Goal: Transaction & Acquisition: Subscribe to service/newsletter

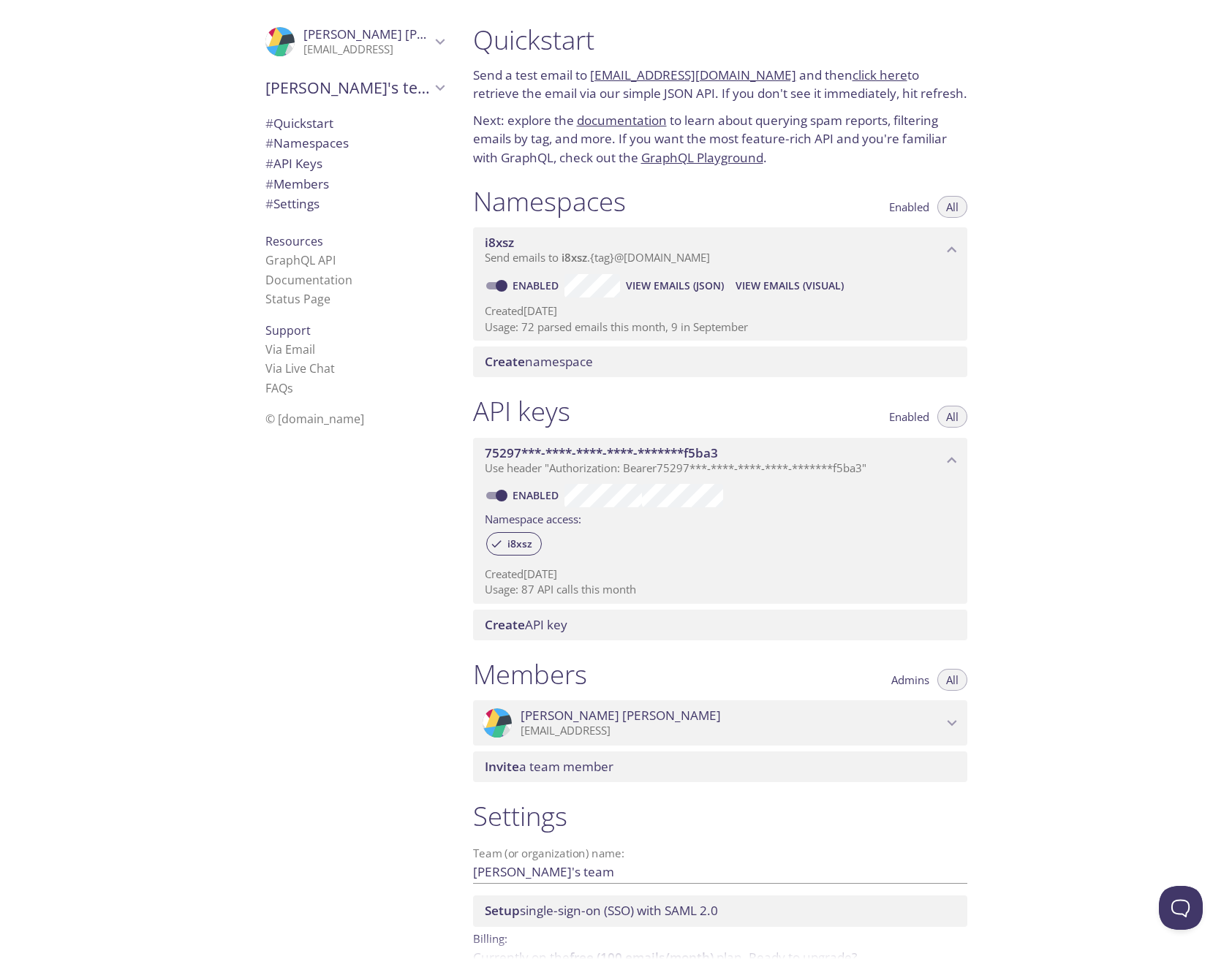
click at [1084, 399] on div "Quickstart Send a test email to [EMAIL_ADDRESS][DOMAIN_NAME] and then click her…" at bounding box center [847, 480] width 772 height 959
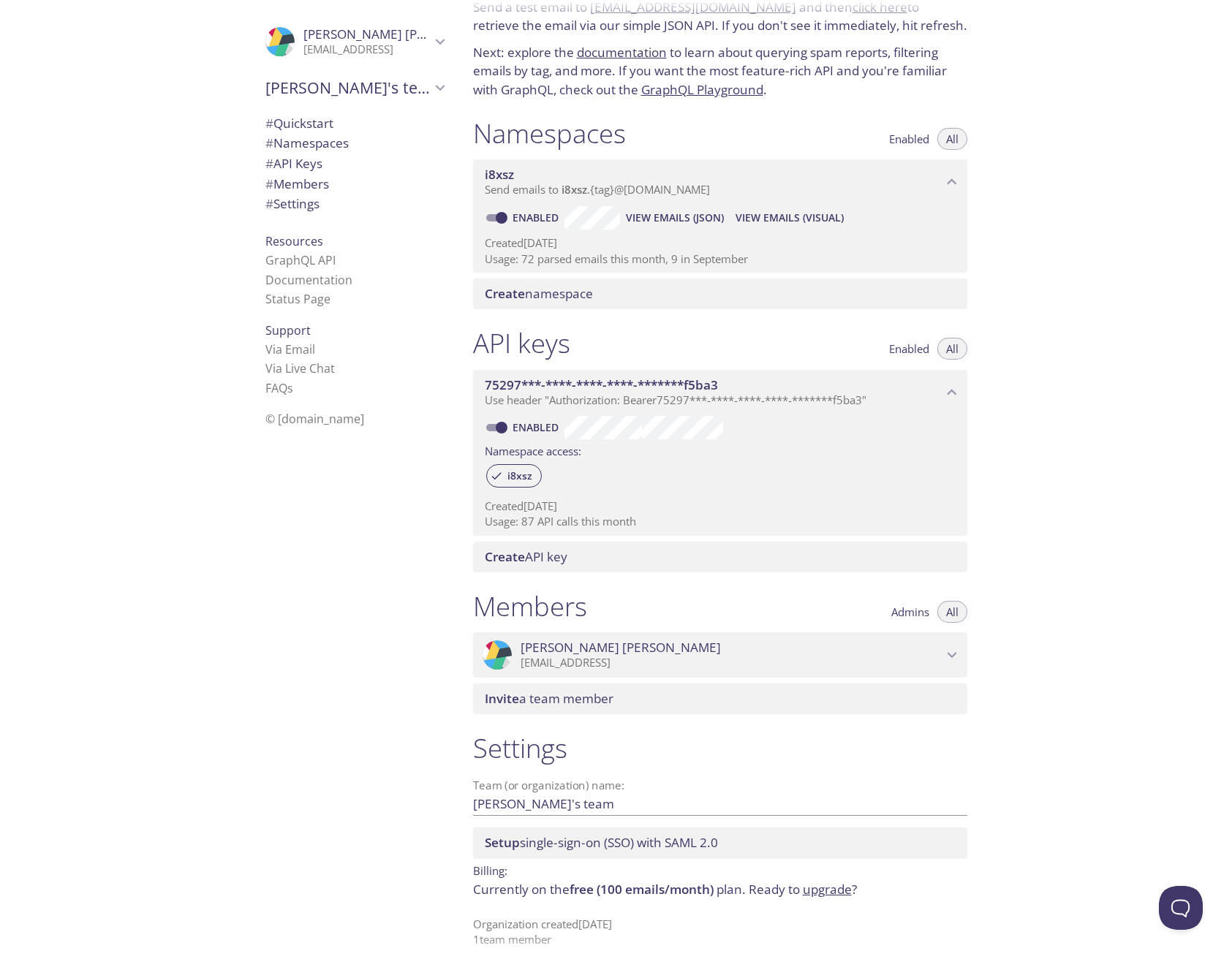
click at [812, 881] on link "upgrade" at bounding box center [828, 890] width 49 height 17
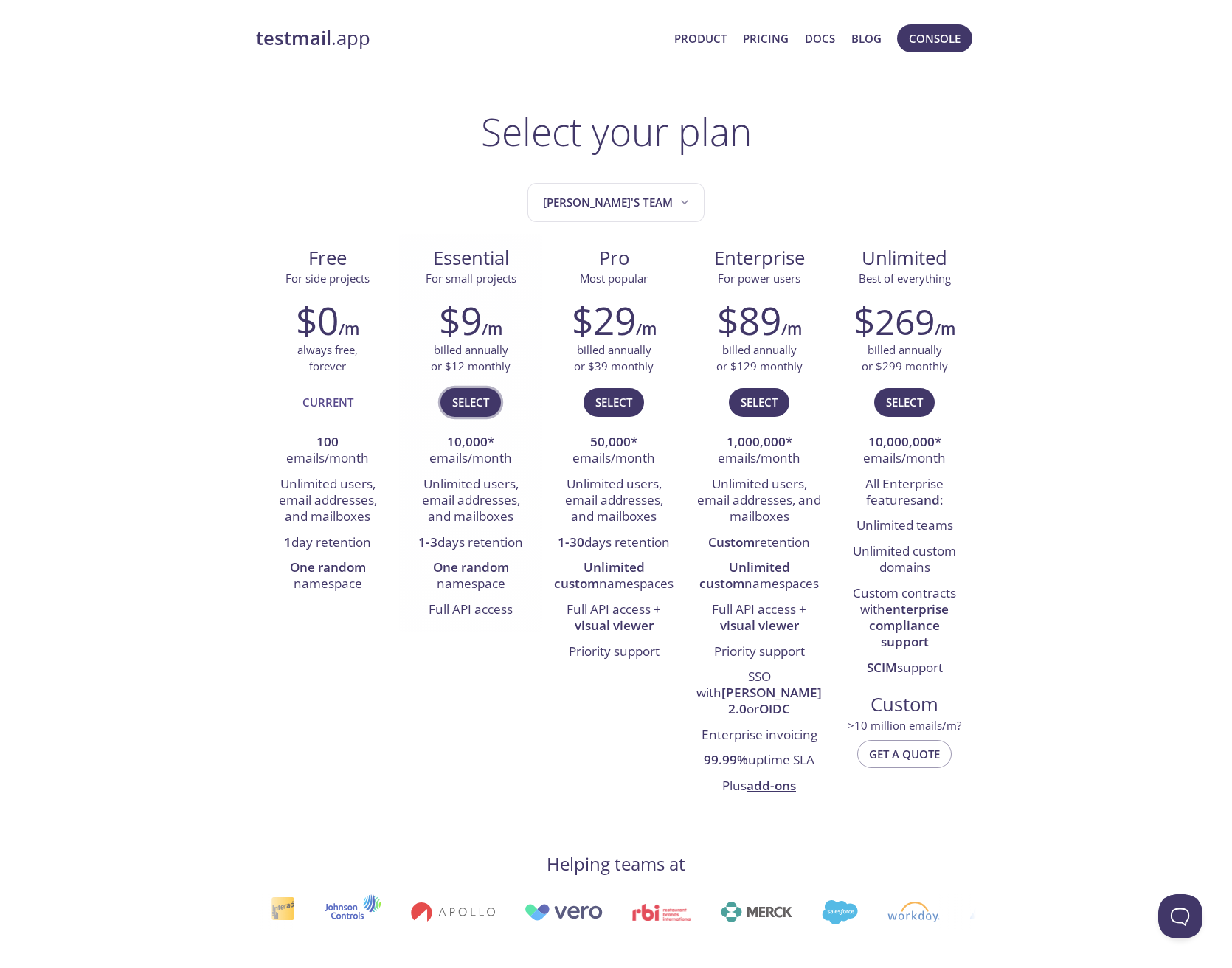
click at [475, 406] on span "Select" at bounding box center [471, 402] width 37 height 19
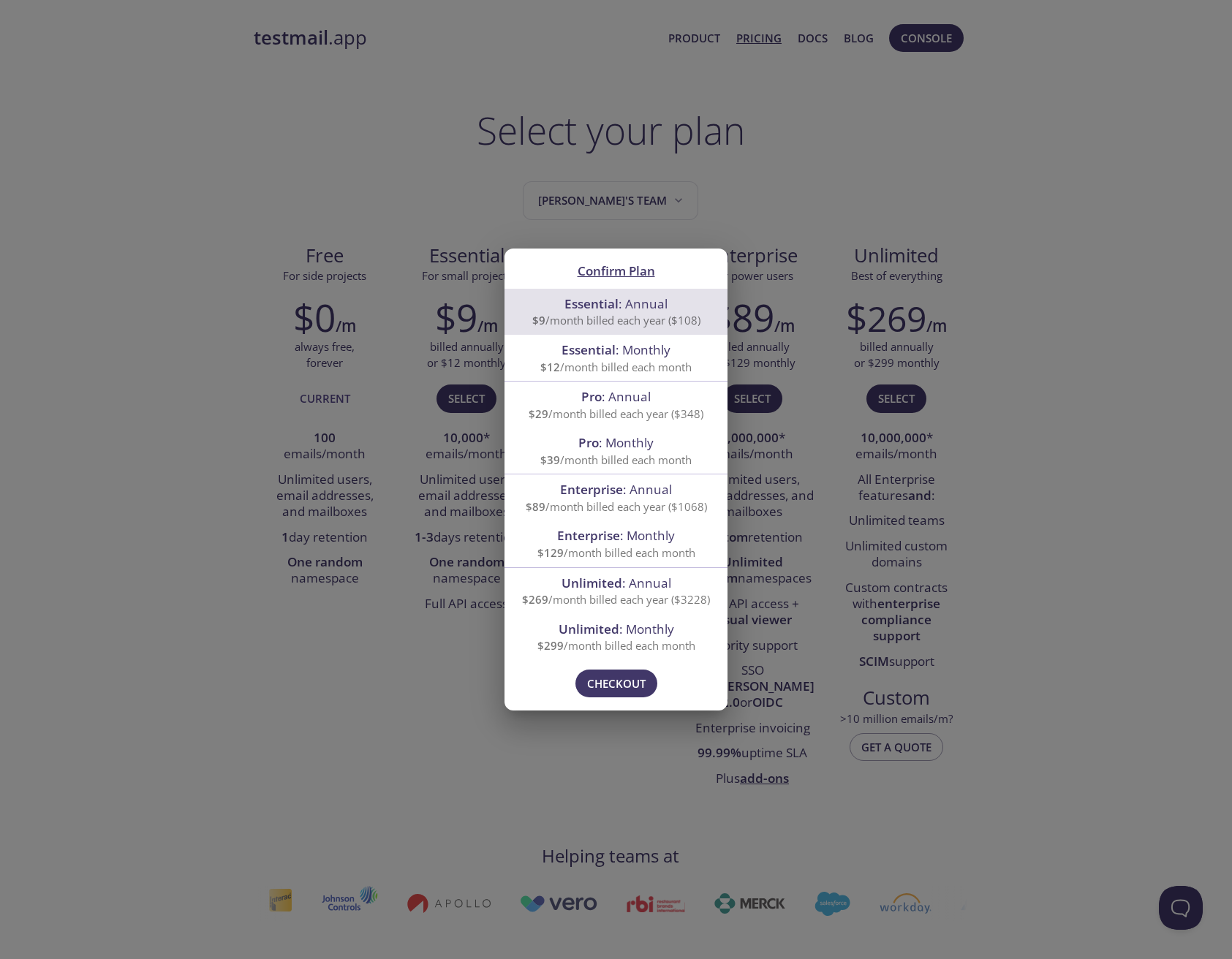
click at [539, 360] on span "Essential : Monthly" at bounding box center [616, 350] width 188 height 19
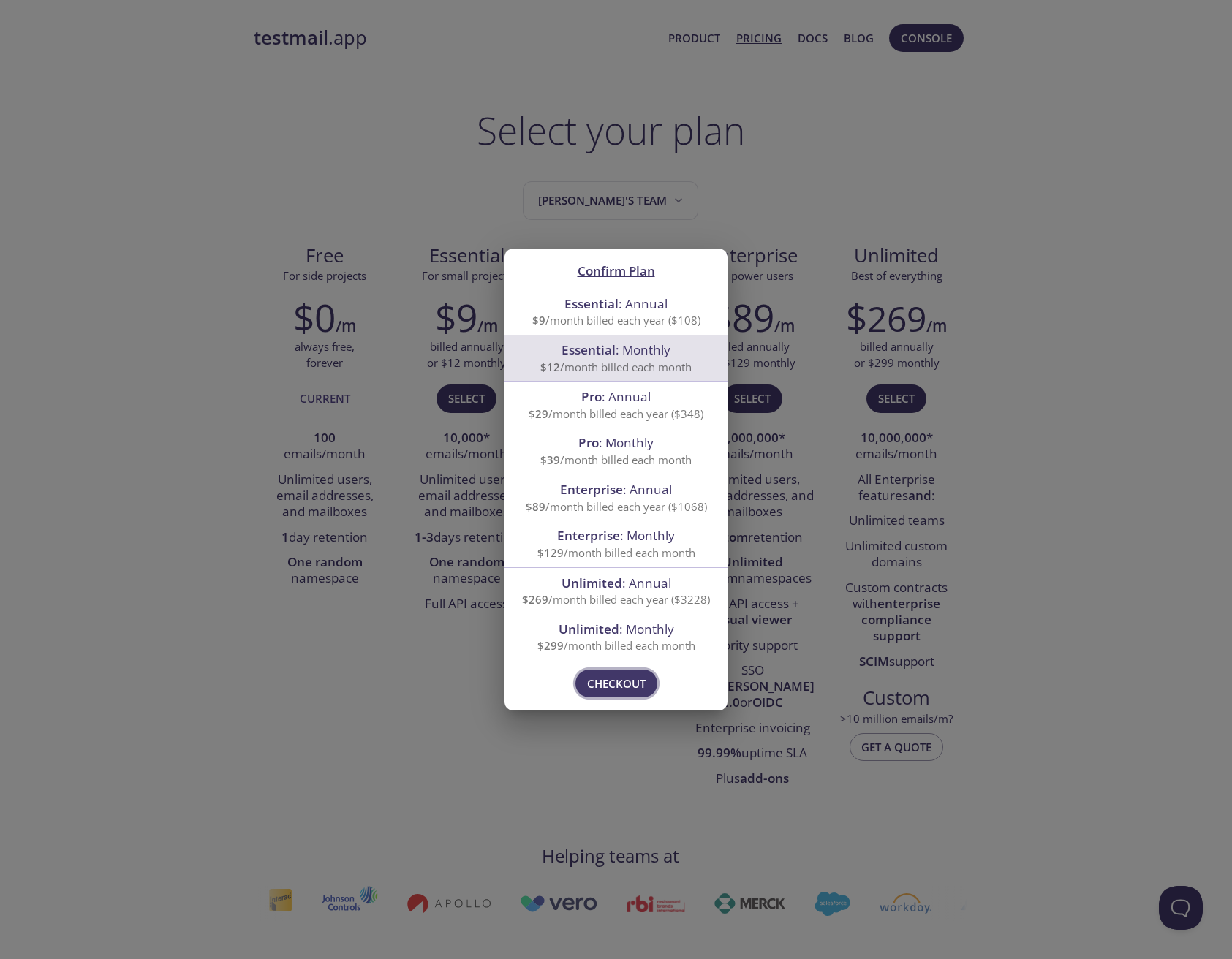
click at [639, 677] on span "Checkout" at bounding box center [616, 683] width 58 height 19
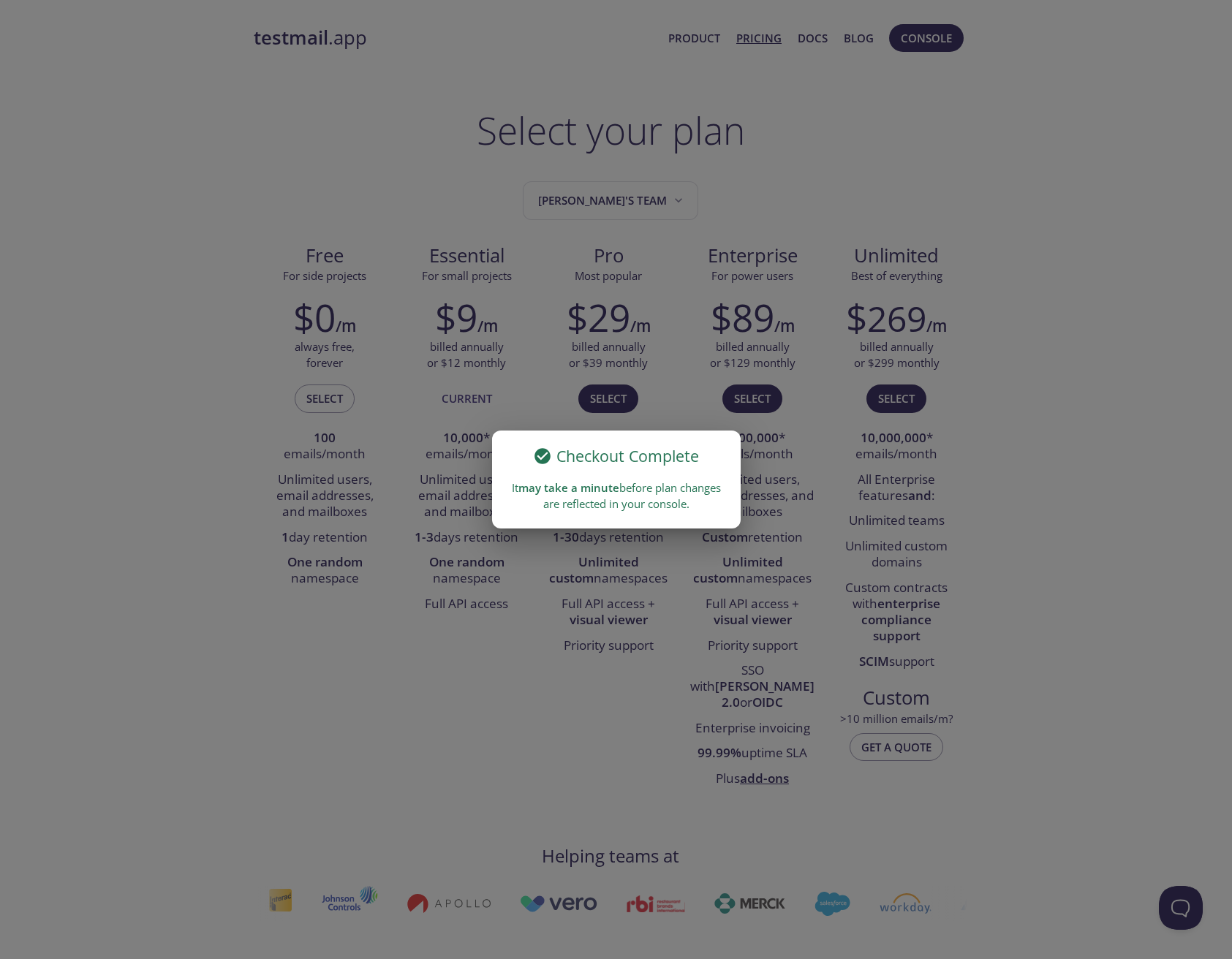
click at [453, 595] on div "Checkout Complete It may take a minute before plan changes are reflected in you…" at bounding box center [616, 480] width 1232 height 959
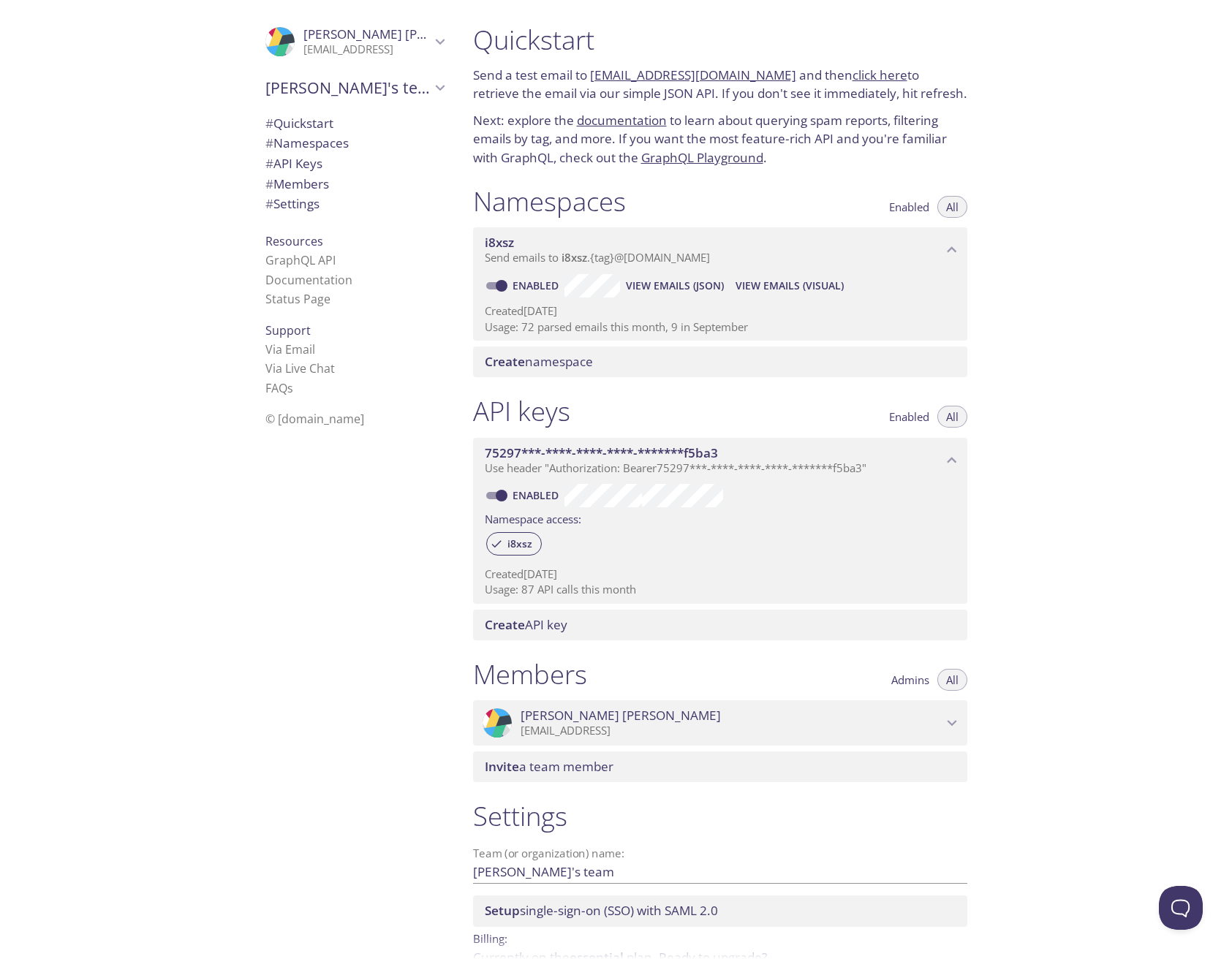
click at [510, 363] on span "Create" at bounding box center [505, 362] width 40 height 17
click at [314, 89] on span "[PERSON_NAME]'s team" at bounding box center [347, 88] width 165 height 21
click at [173, 205] on div ".cls-1 { fill: #6d5ca8; } .cls-2 { fill: #3fc191; } .cls-3 { fill: #3b4752; } .…" at bounding box center [231, 480] width 461 height 959
click at [297, 287] on link "GraphQL API" at bounding box center [300, 295] width 70 height 16
